Goal: Learn about a topic

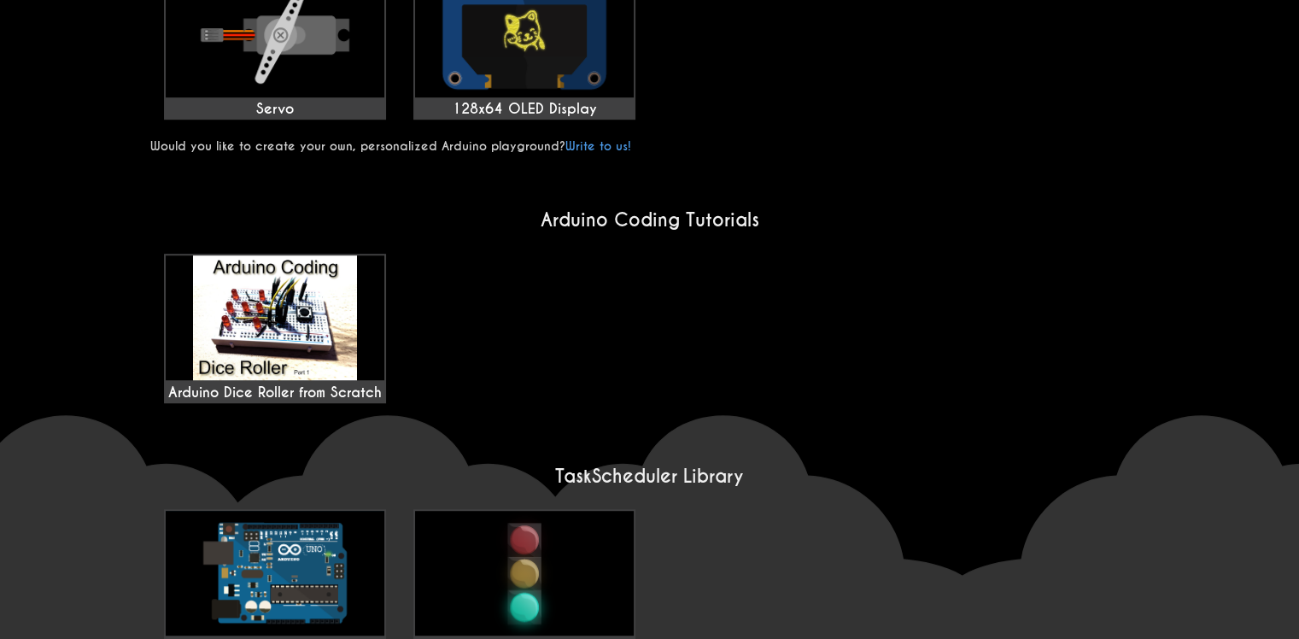
scroll to position [1010, 0]
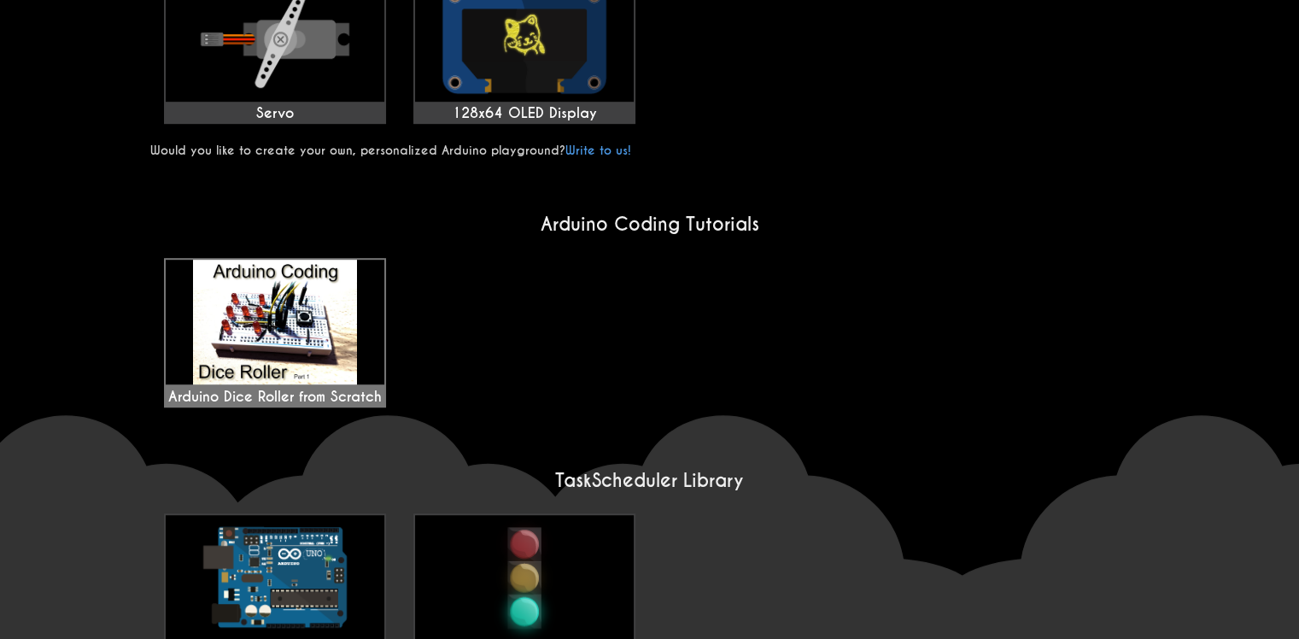
click at [270, 328] on div "Arduino Dice Roller from Scratch" at bounding box center [275, 333] width 219 height 146
click at [225, 572] on img at bounding box center [275, 577] width 219 height 125
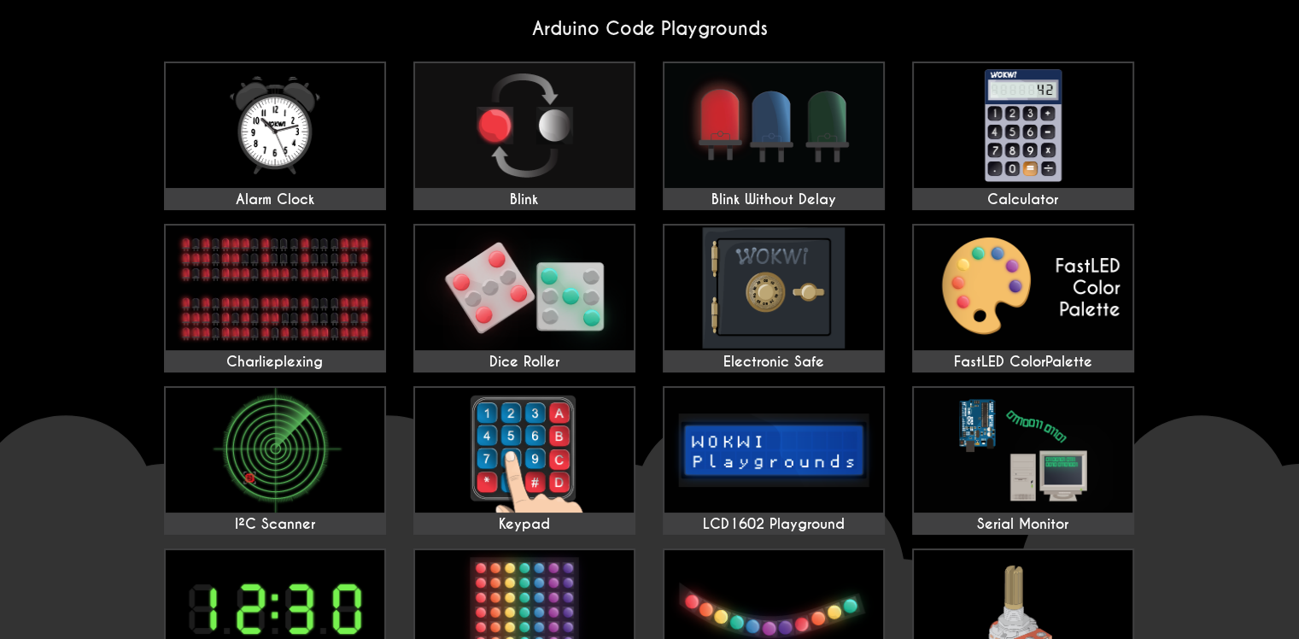
scroll to position [106, 0]
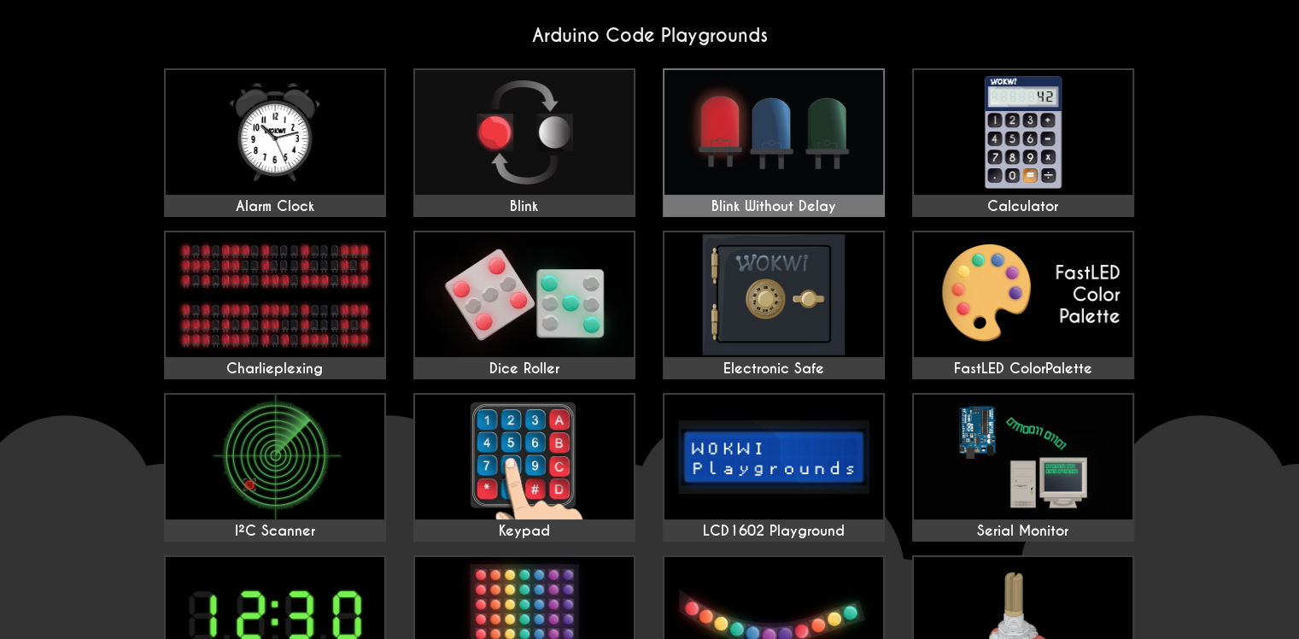
click at [693, 147] on img at bounding box center [773, 132] width 219 height 125
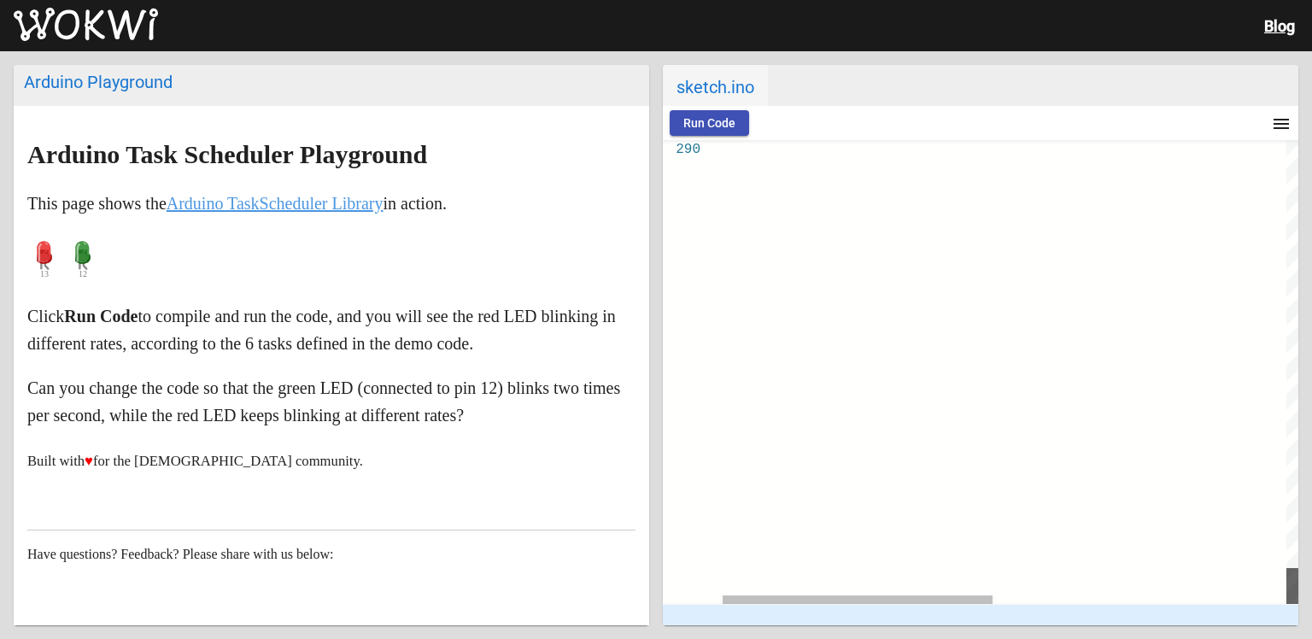
drag, startPoint x: 1291, startPoint y: 155, endPoint x: 1226, endPoint y: 672, distance: 520.8
click at [1226, 638] on html "Blog Arduino Playground Arduino Task Scheduler Playground This page shows the A…" at bounding box center [656, 319] width 1312 height 639
click at [711, 132] on button "Run Code" at bounding box center [709, 123] width 79 height 26
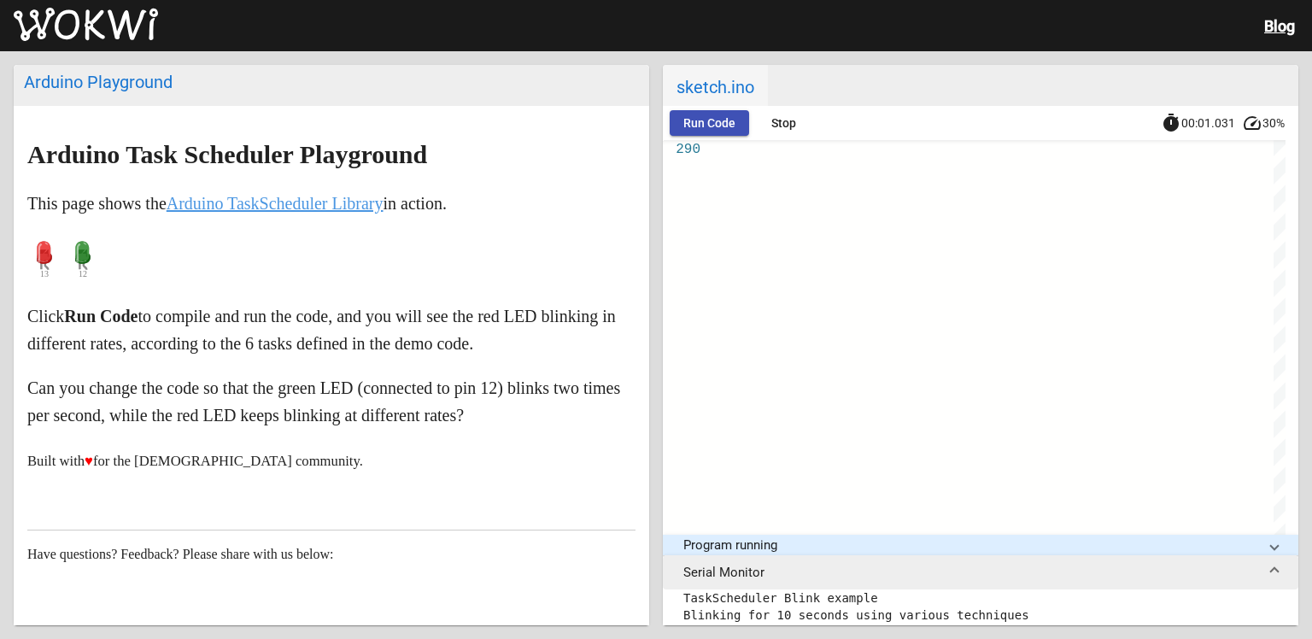
click at [711, 116] on span "Run Code" at bounding box center [709, 123] width 52 height 14
